Goal: Check status: Check status

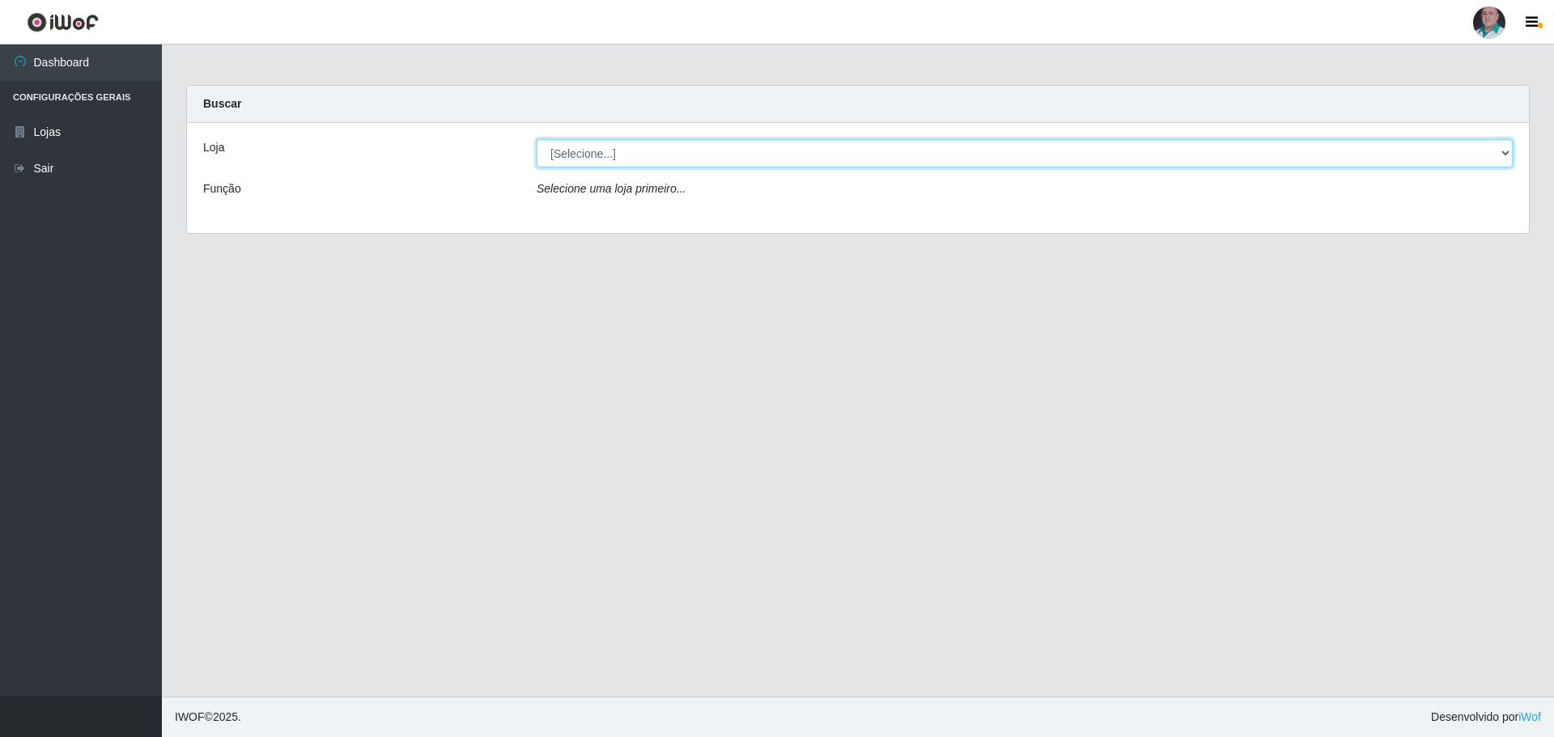
click at [676, 160] on select "[Selecione...] Mar Vermelho - Loja 05" at bounding box center [1025, 153] width 976 height 28
select select "252"
click at [537, 139] on select "[Selecione...] Mar Vermelho - Loja 05" at bounding box center [1025, 153] width 976 height 28
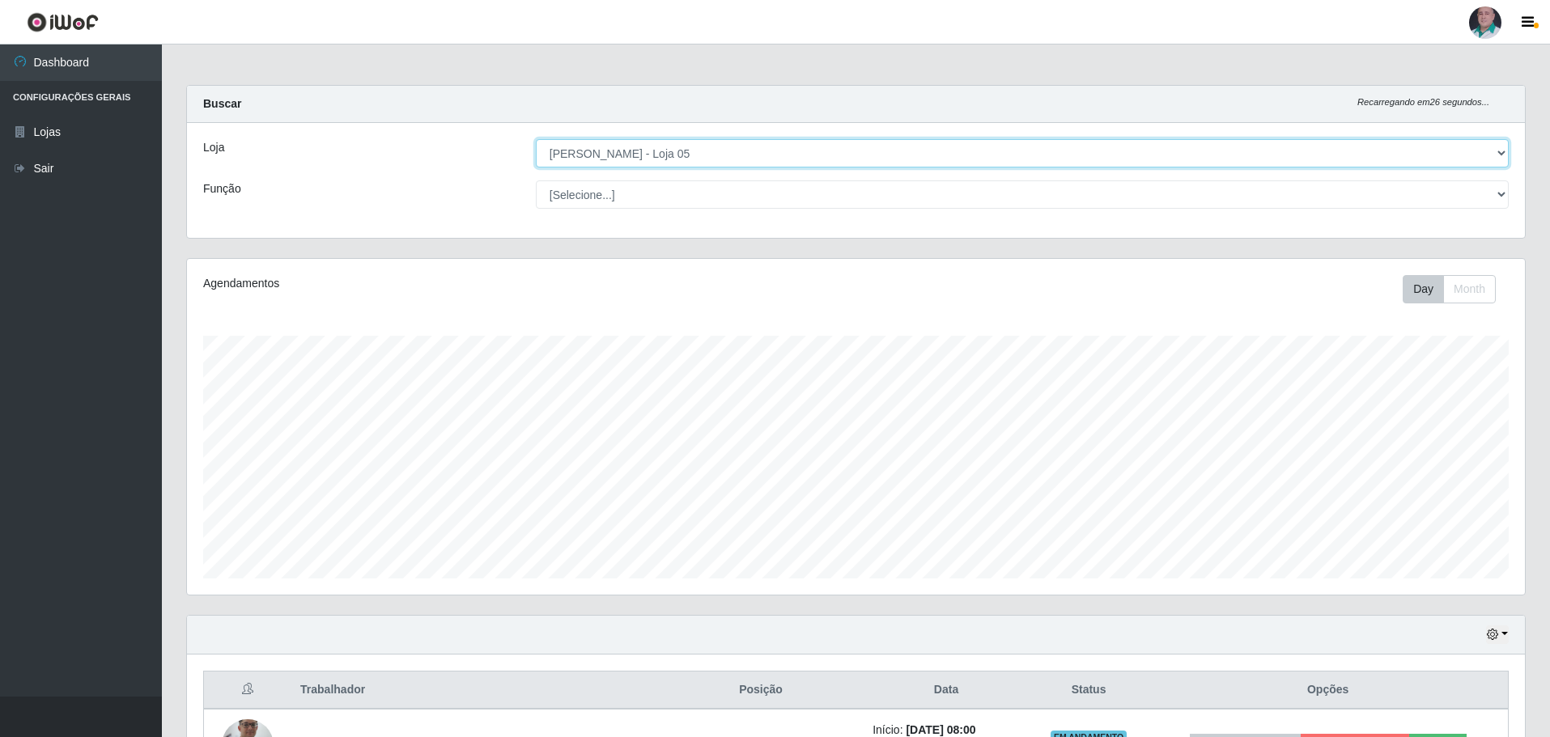
scroll to position [243, 0]
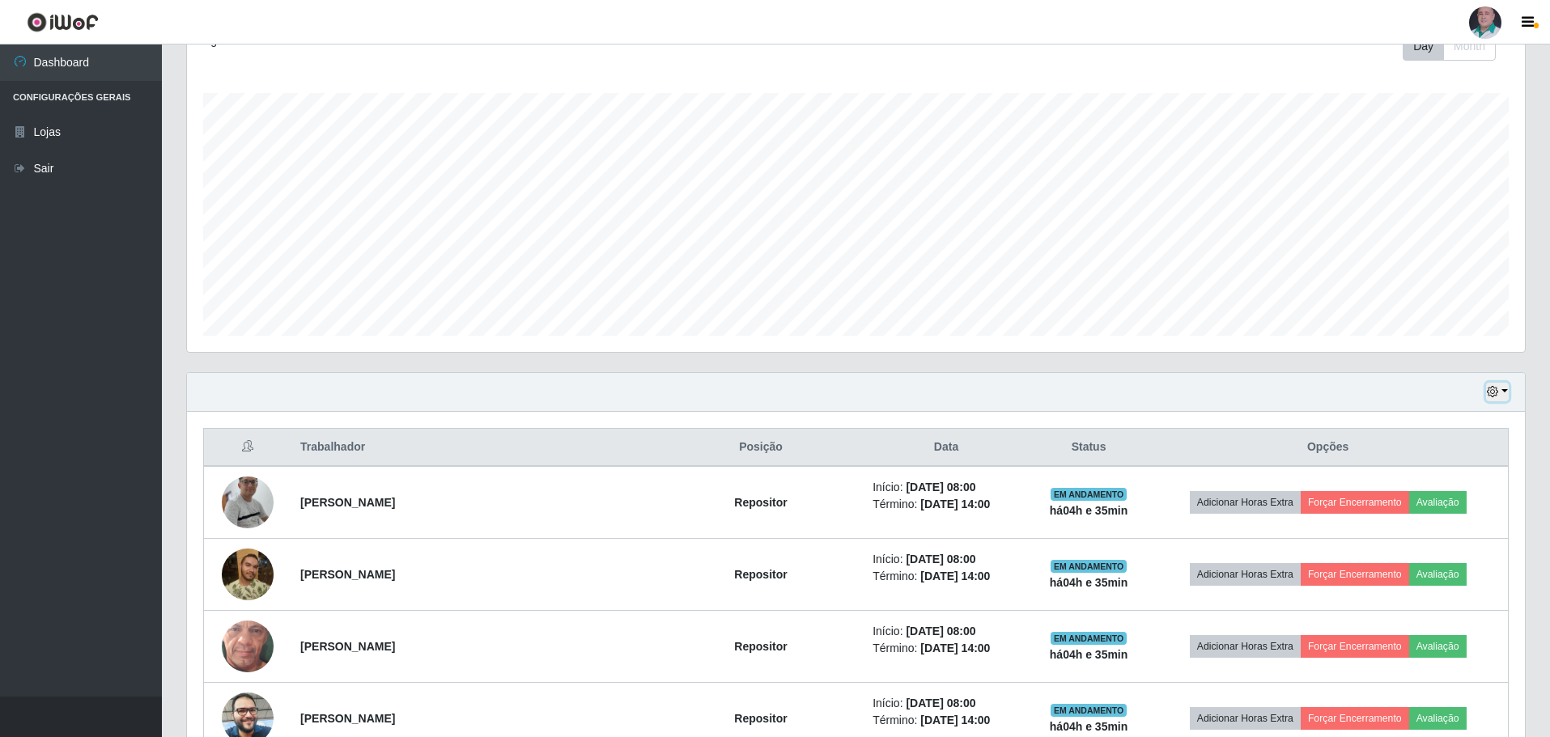
click at [1501, 391] on button "button" at bounding box center [1497, 392] width 23 height 19
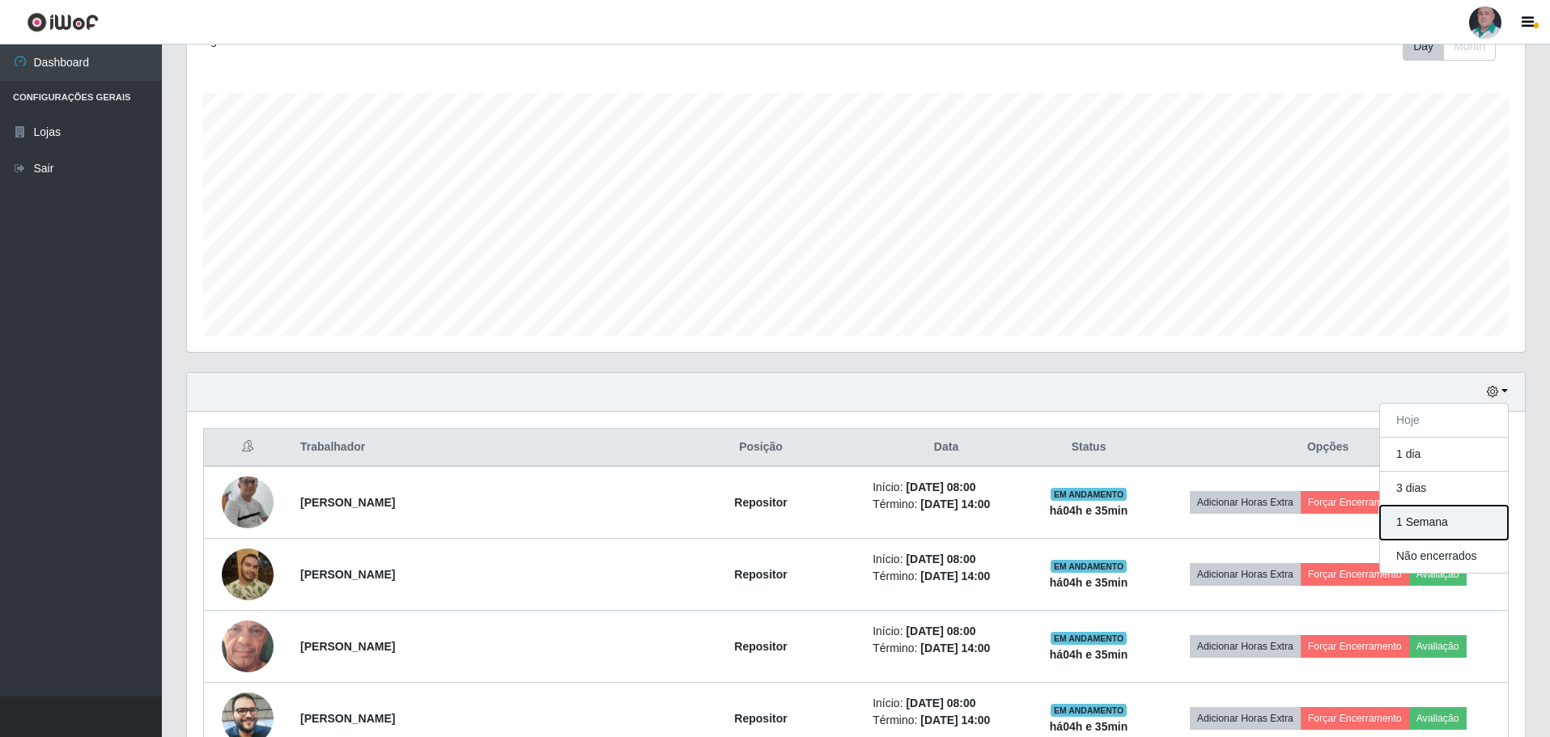
click at [1422, 532] on button "1 Semana" at bounding box center [1444, 523] width 128 height 34
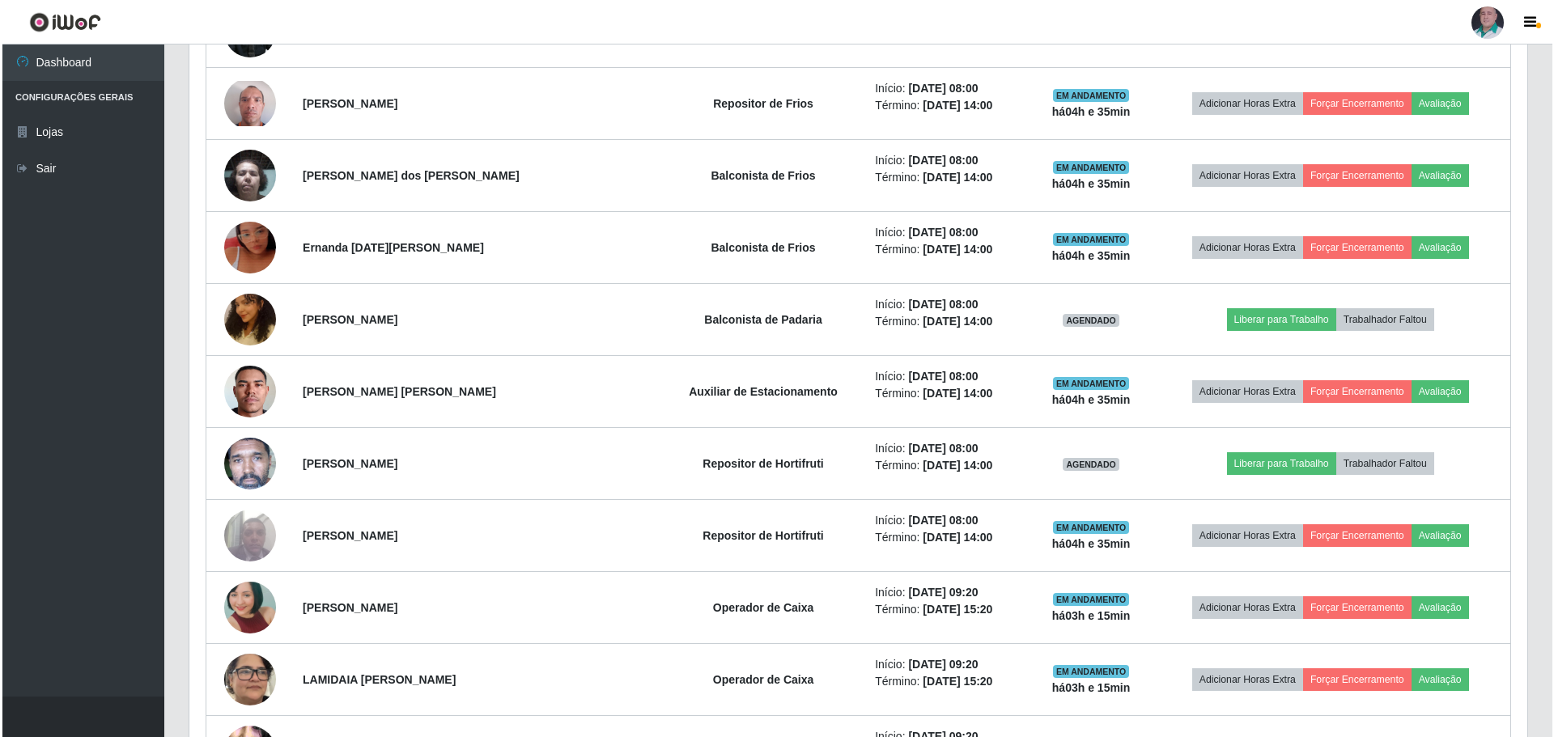
scroll to position [1021, 0]
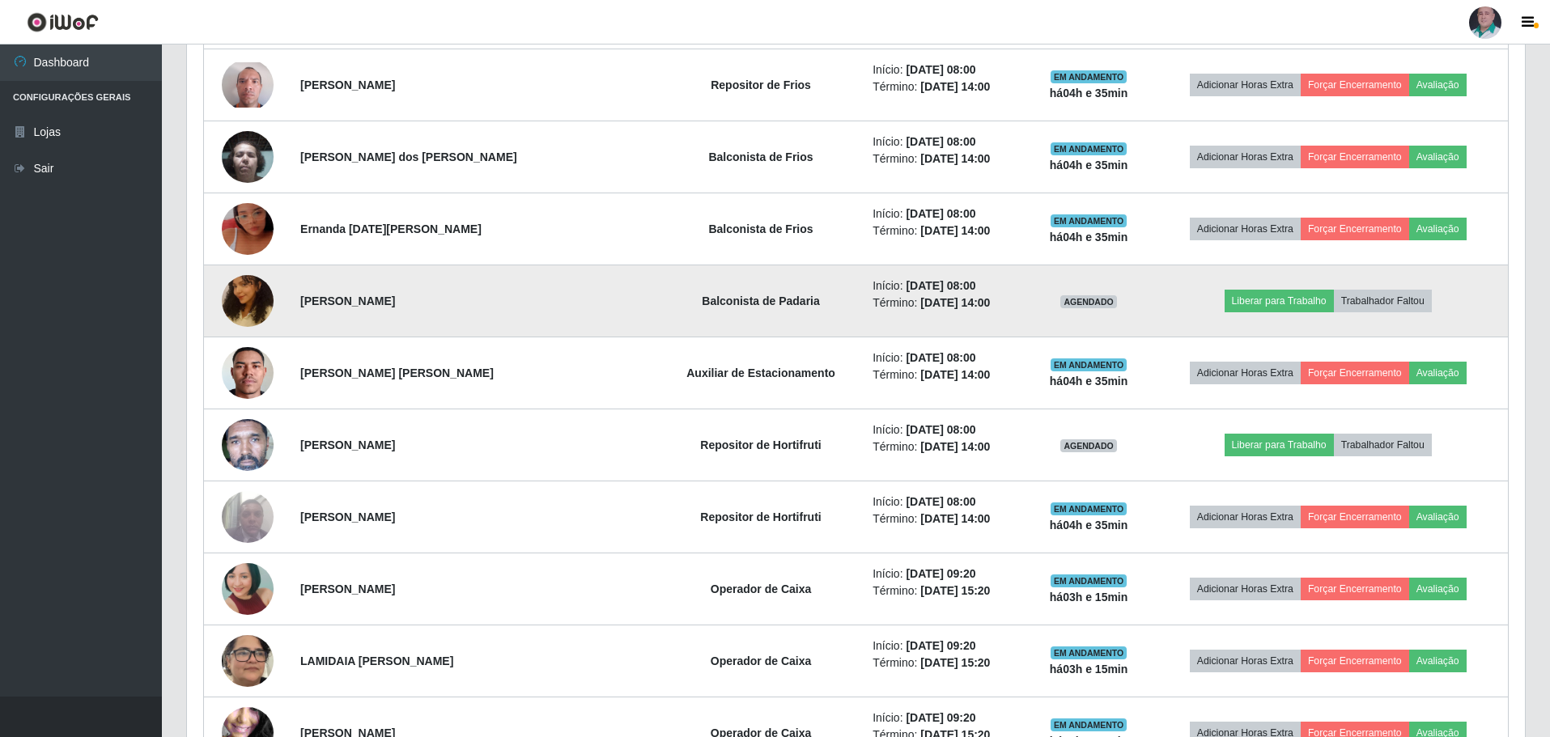
click at [257, 304] on img at bounding box center [248, 301] width 52 height 92
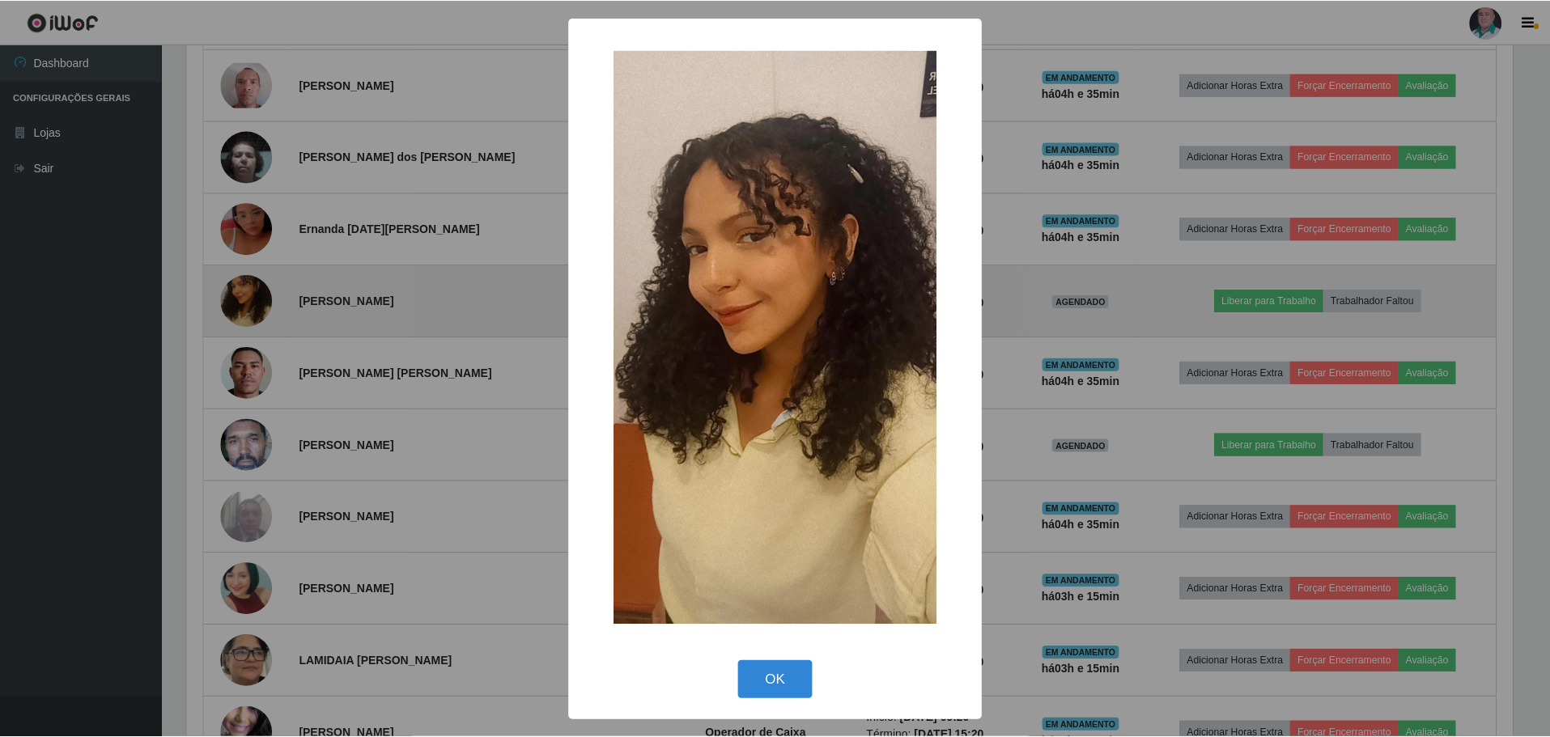
scroll to position [336, 1330]
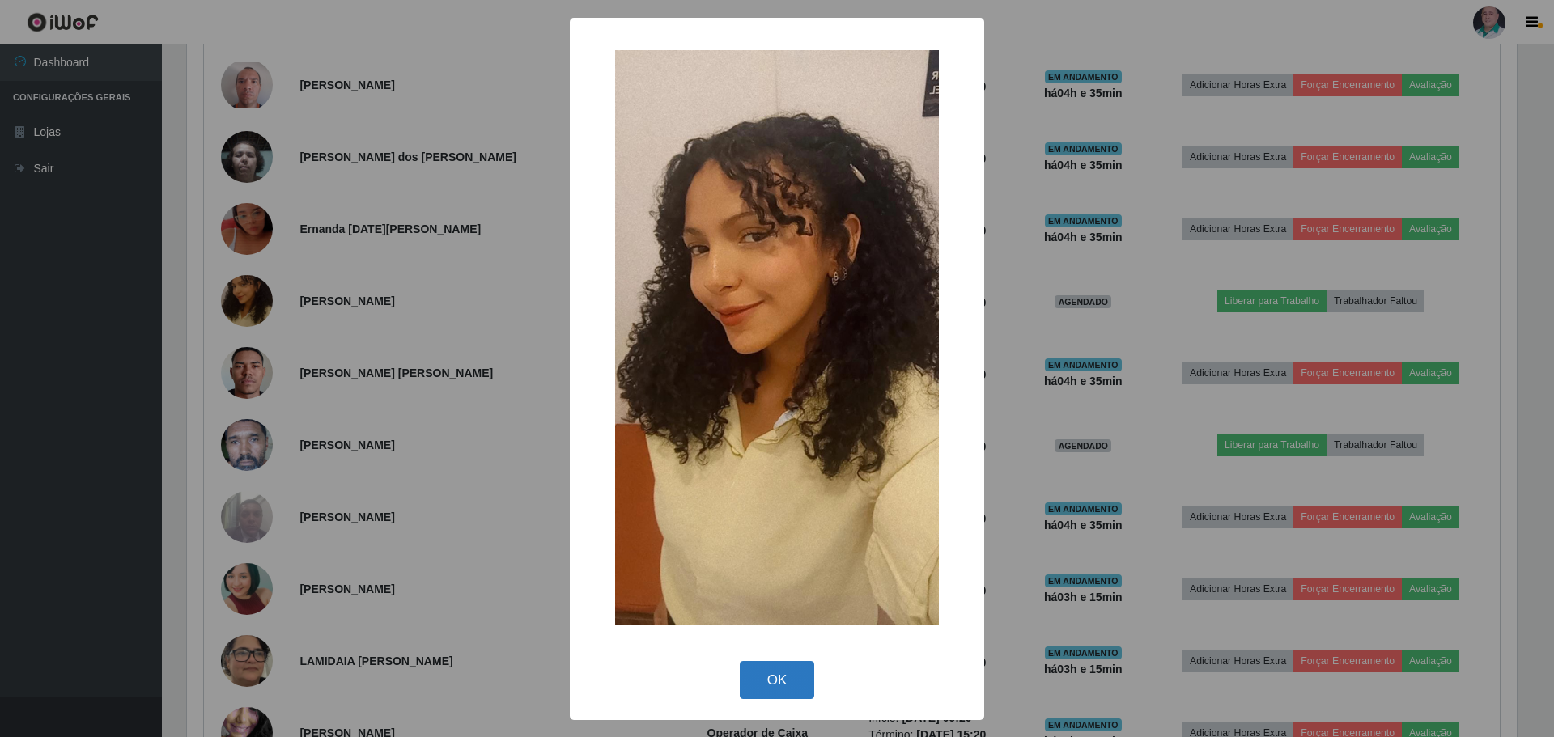
click at [755, 686] on button "OK" at bounding box center [777, 680] width 75 height 38
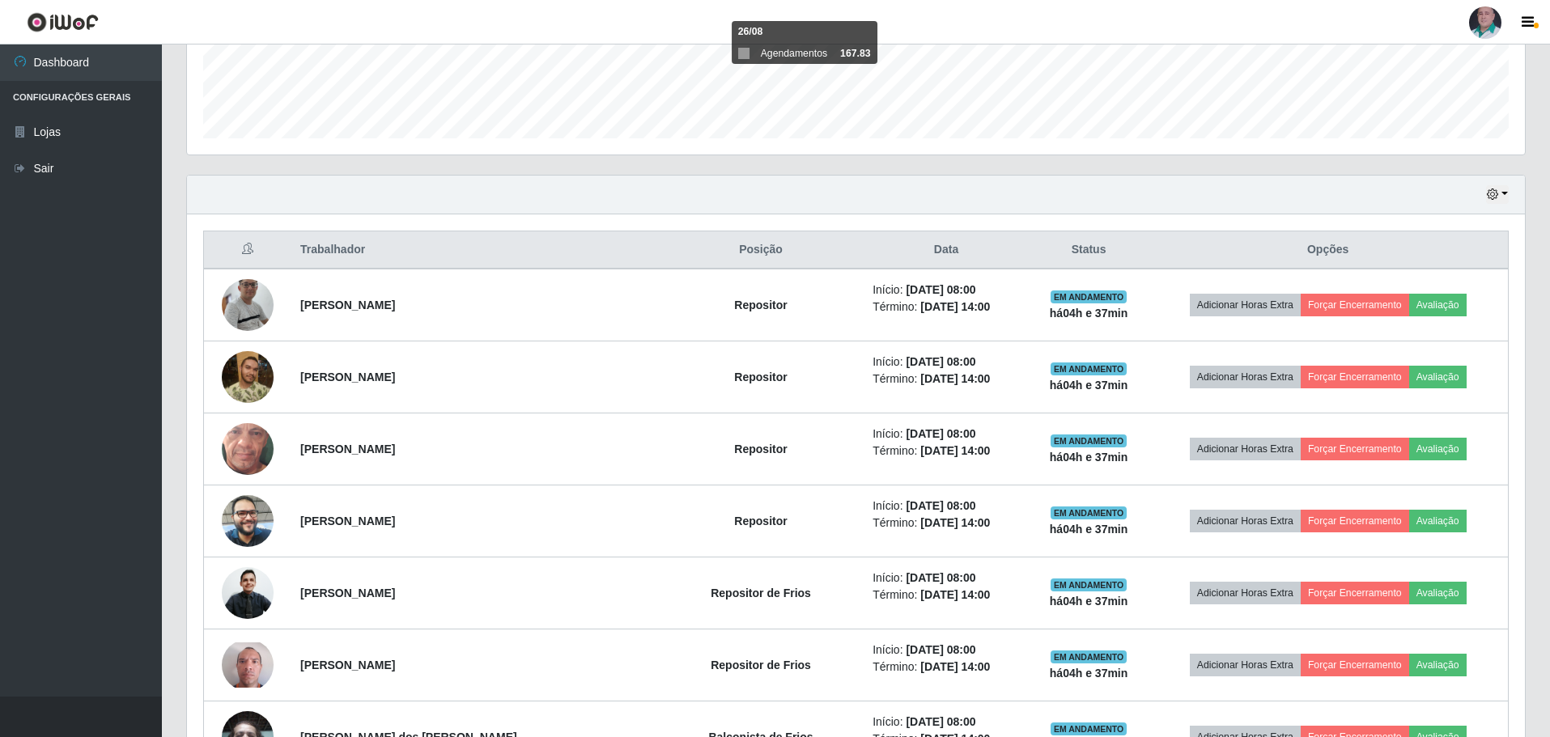
scroll to position [266, 0]
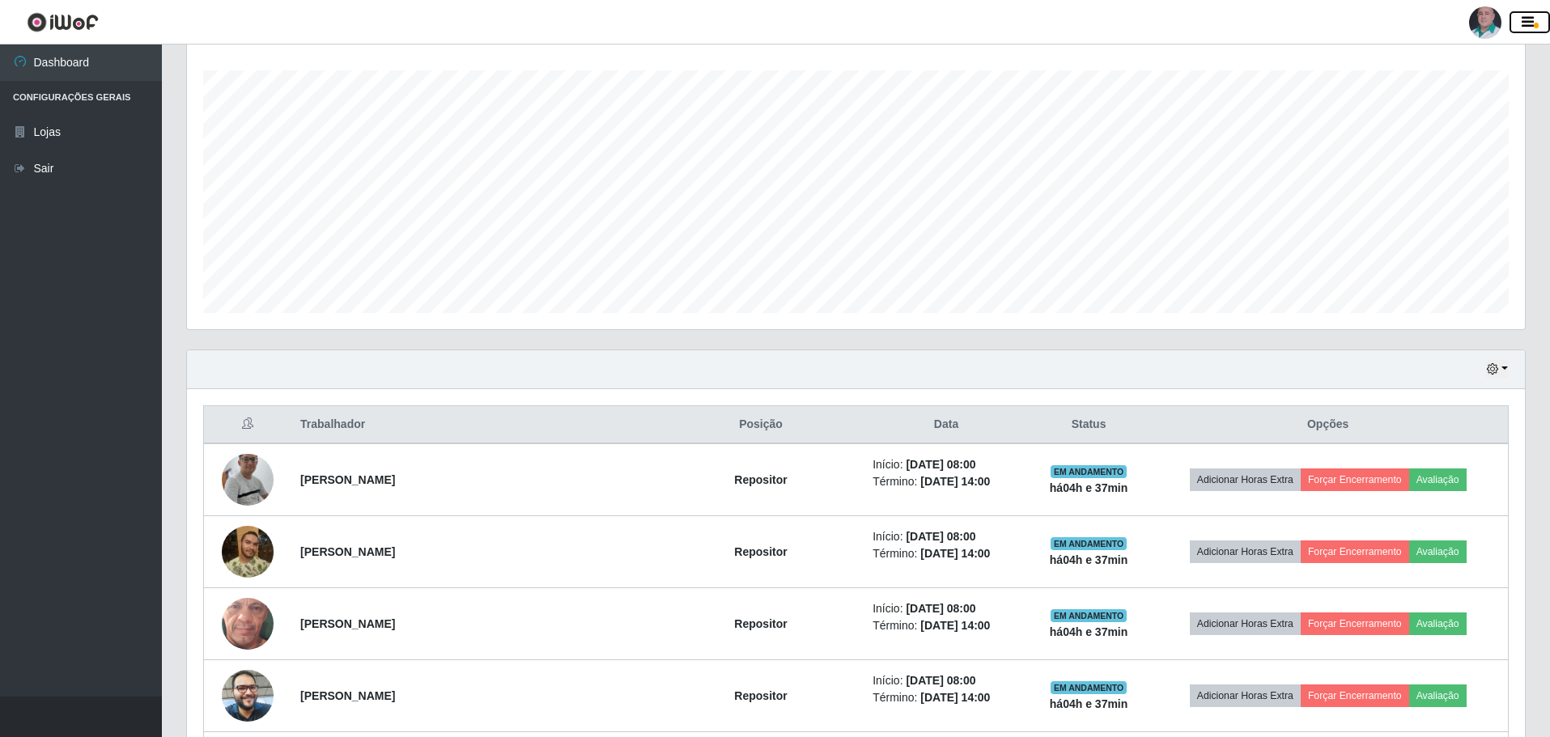
click at [1529, 20] on icon "button" at bounding box center [1528, 22] width 12 height 15
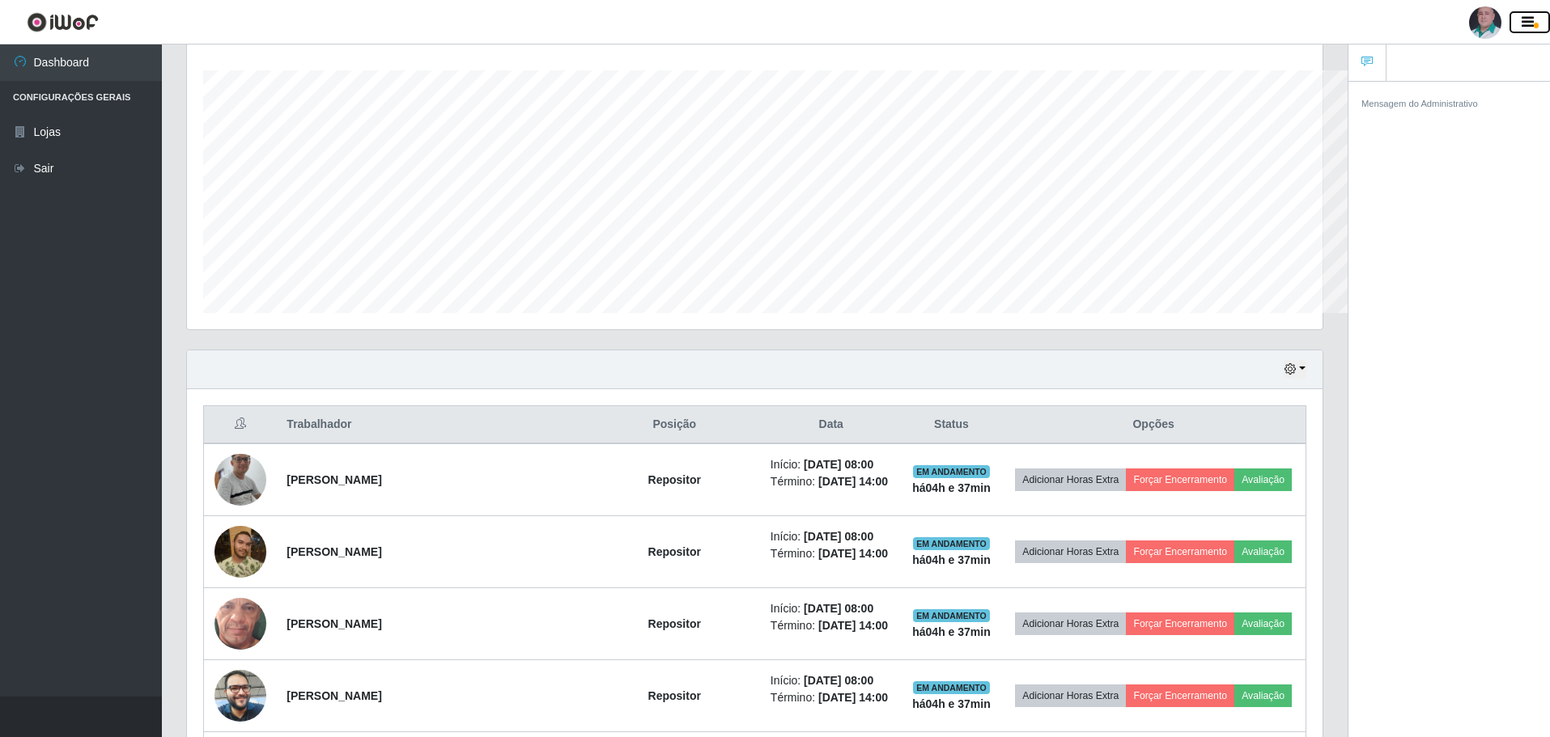
scroll to position [809121, 808321]
click at [1479, 19] on div at bounding box center [1485, 22] width 32 height 32
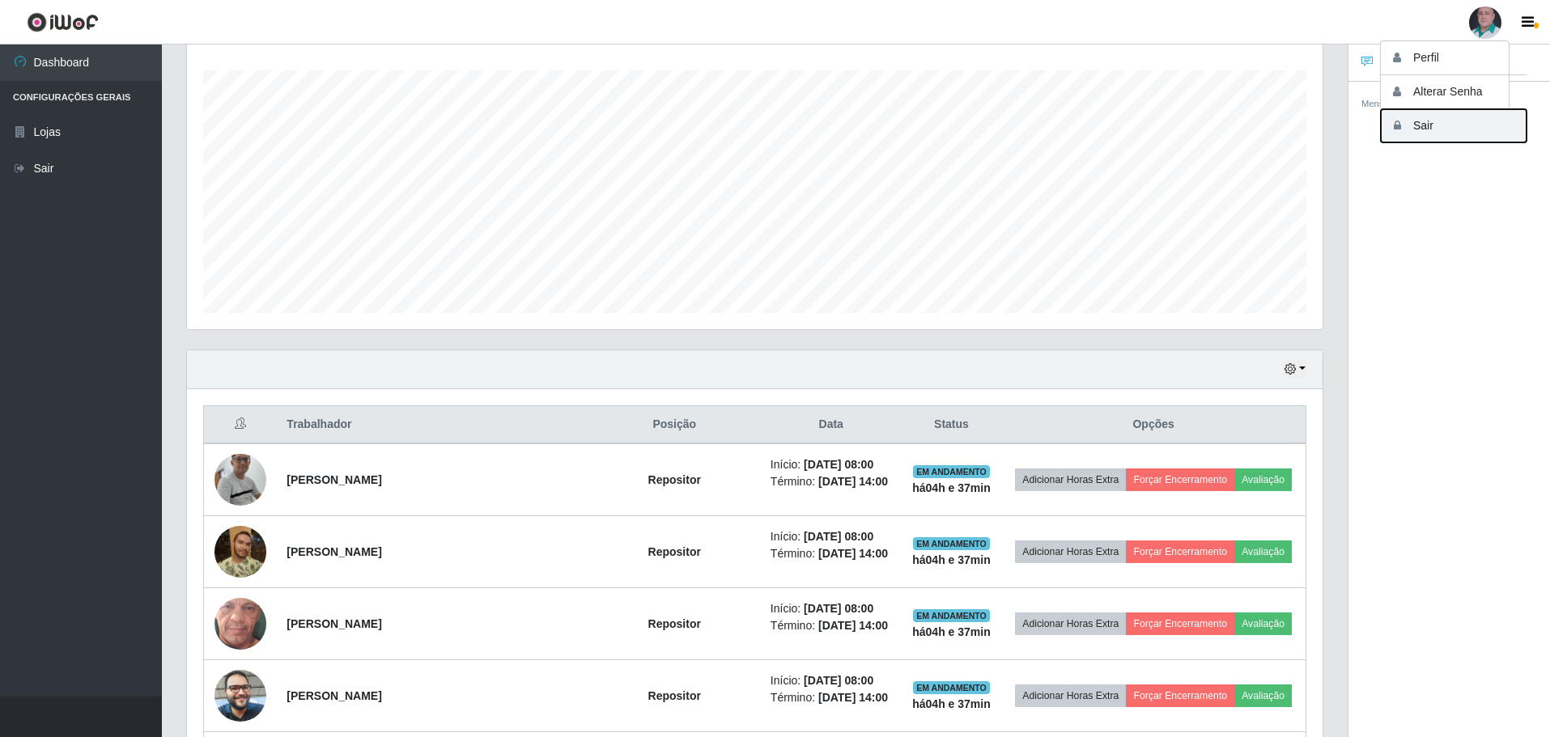
click at [1438, 131] on button "Sair" at bounding box center [1454, 125] width 146 height 33
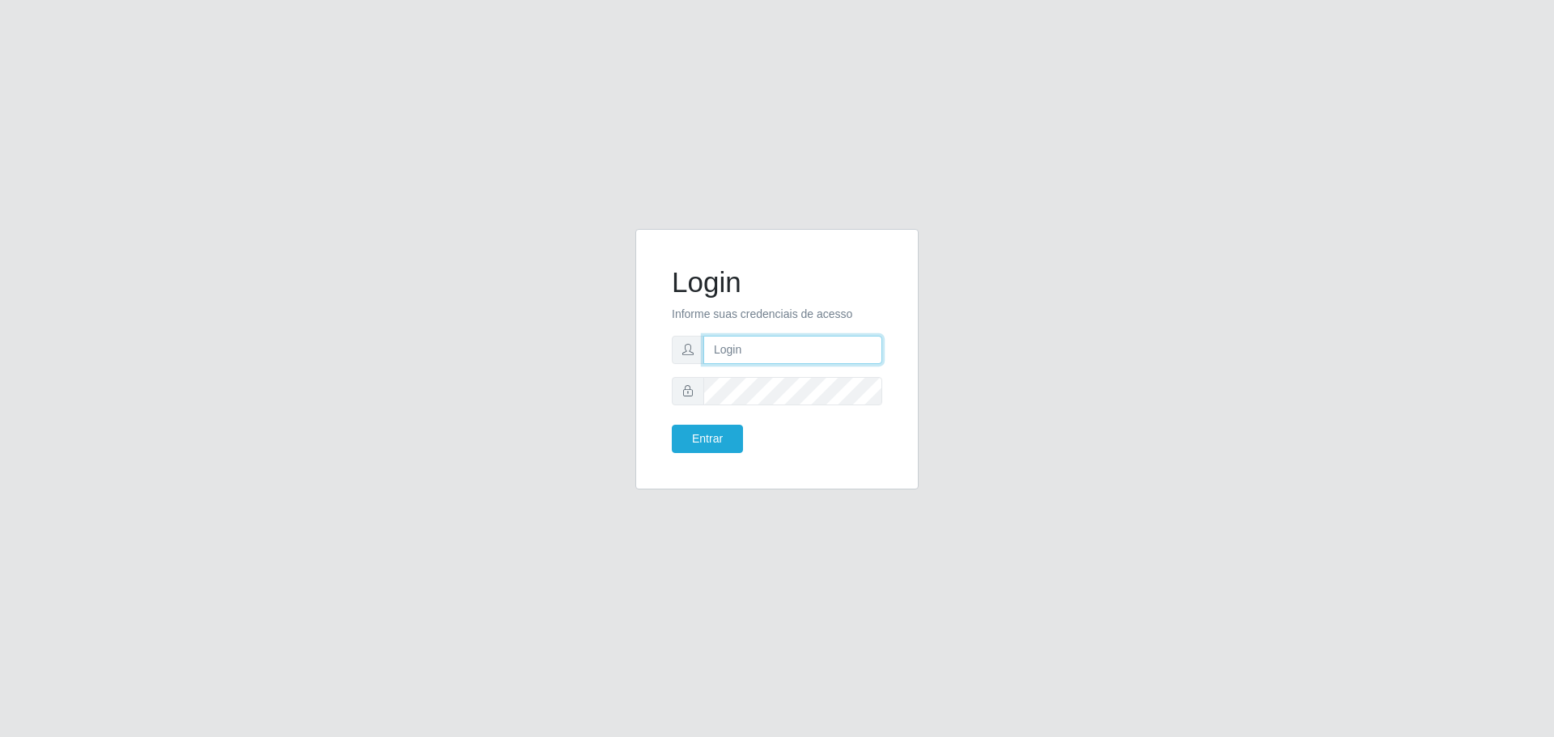
type input "[EMAIL_ADDRESS][DOMAIN_NAME]"
click at [709, 353] on input "[EMAIL_ADDRESS][DOMAIN_NAME]" at bounding box center [792, 350] width 179 height 28
click at [1064, 278] on div "Login Informe suas credenciais de acesso [EMAIL_ADDRESS][DOMAIN_NAME] Entrar" at bounding box center [777, 369] width 923 height 280
